Goal: Find contact information: Find contact information

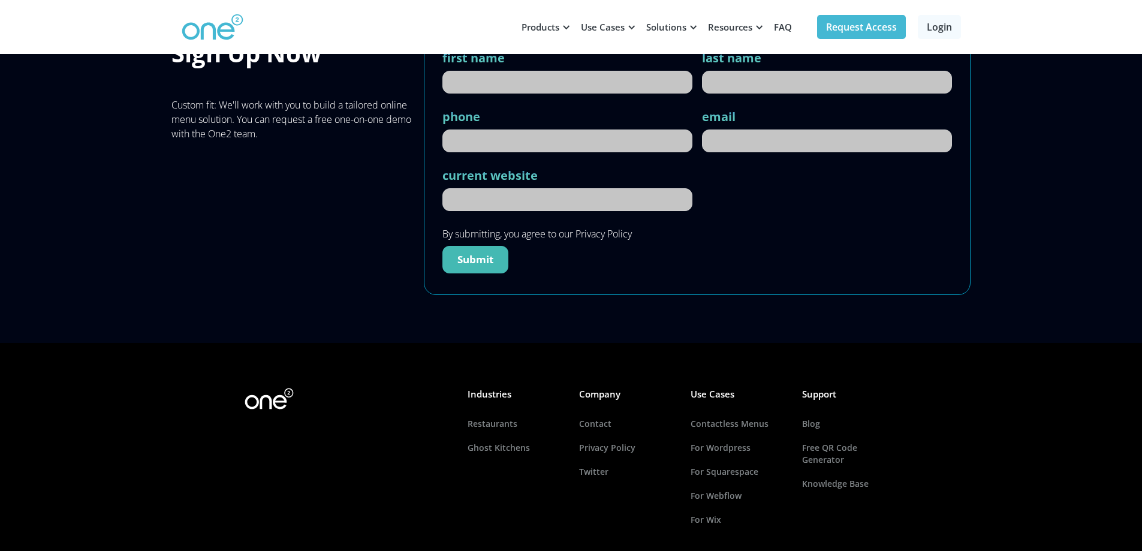
scroll to position [5544, 0]
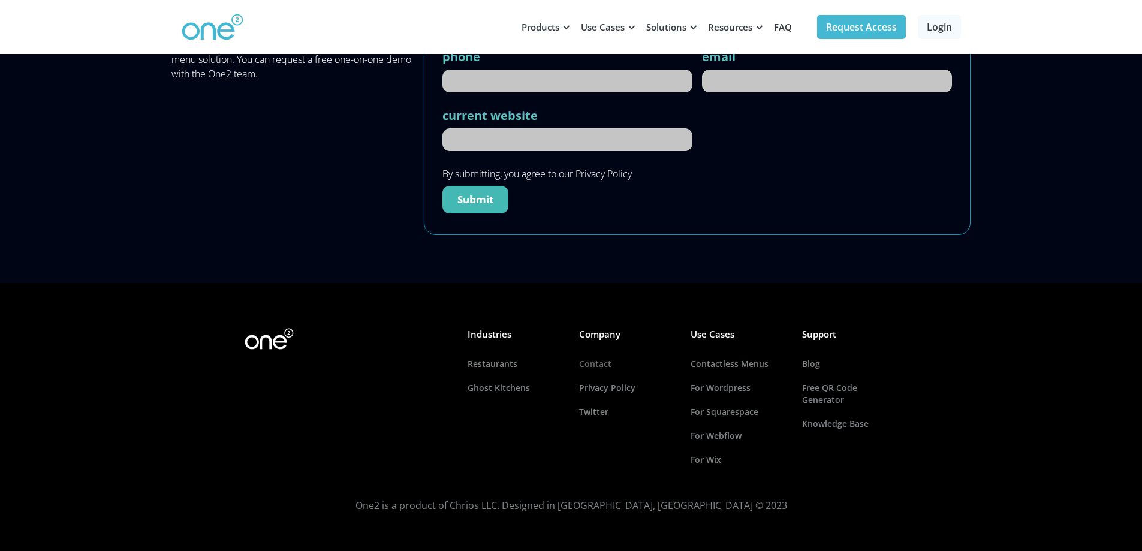
click at [601, 366] on link "Contact" at bounding box center [627, 364] width 96 height 24
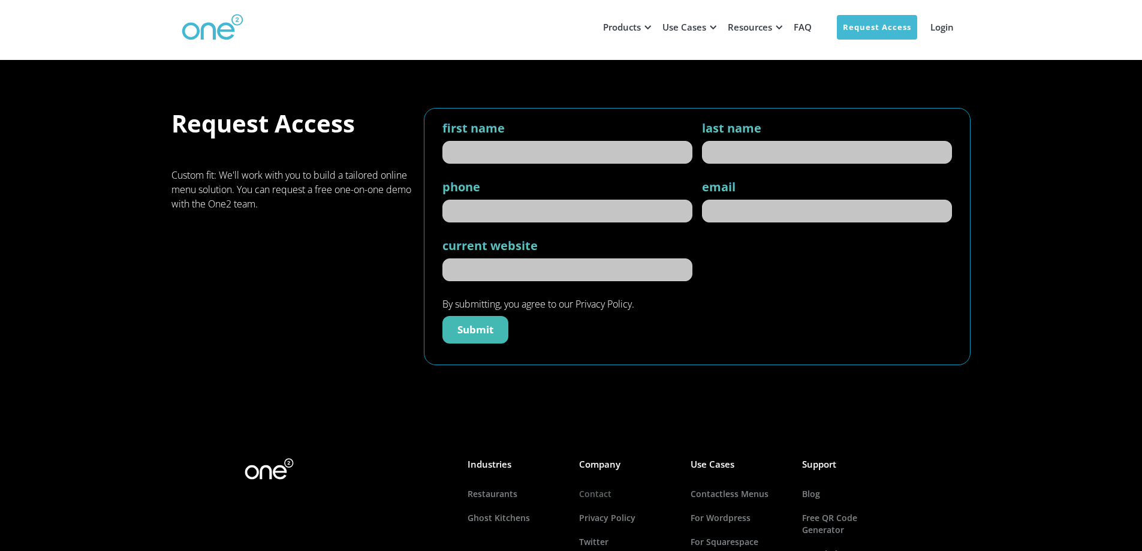
click at [593, 494] on link "Contact" at bounding box center [627, 494] width 96 height 24
click at [514, 155] on input "first name" at bounding box center [567, 152] width 250 height 23
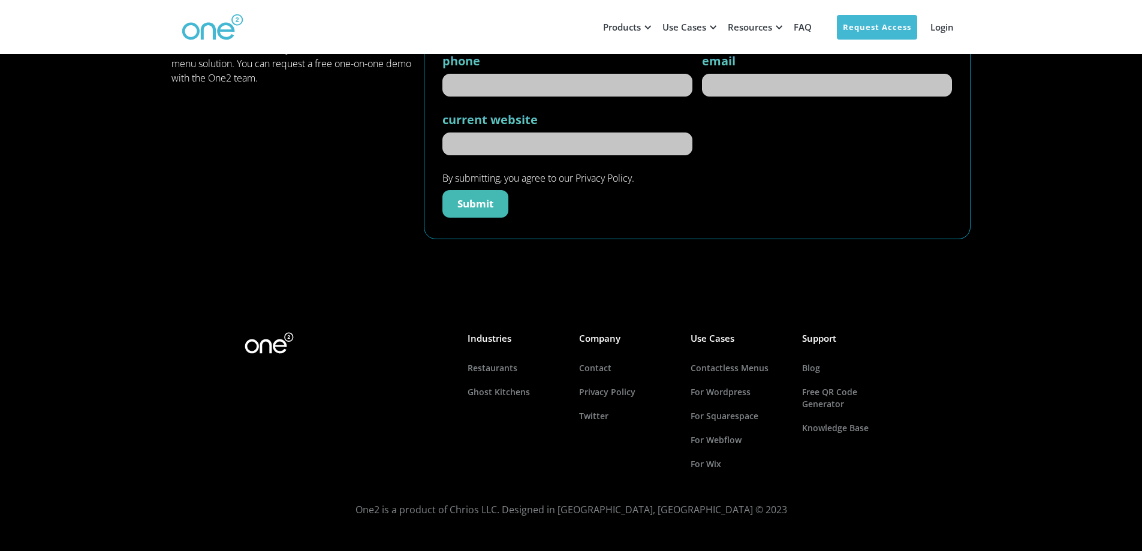
scroll to position [130, 0]
